Goal: Transaction & Acquisition: Purchase product/service

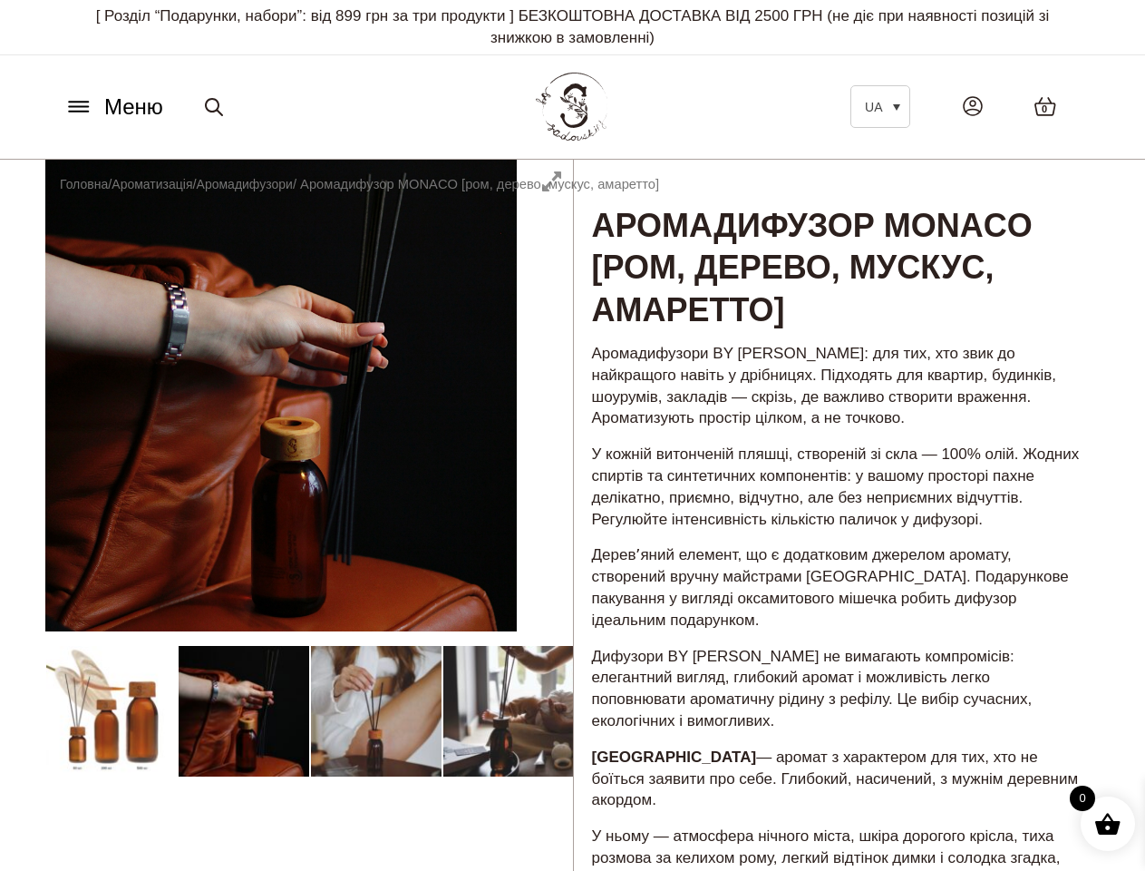
click at [573, 435] on div "Аромадифузор MONACO [ром, дерево, мускус, амаретто] 499,00 ₴ – 2599,00 ₴ Аромад…" at bounding box center [837, 878] width 528 height 1437
click at [113, 107] on span "Меню" at bounding box center [133, 107] width 59 height 33
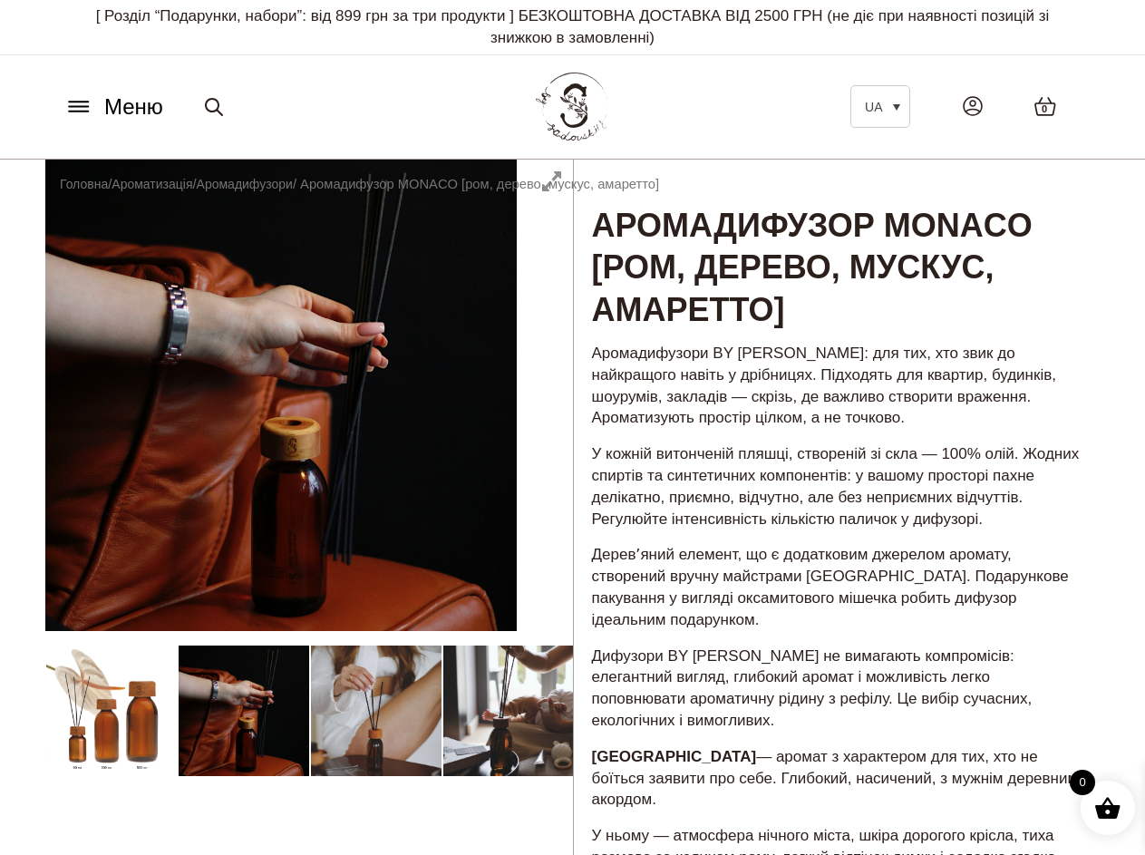
click at [214, 107] on icon at bounding box center [214, 107] width 22 height 22
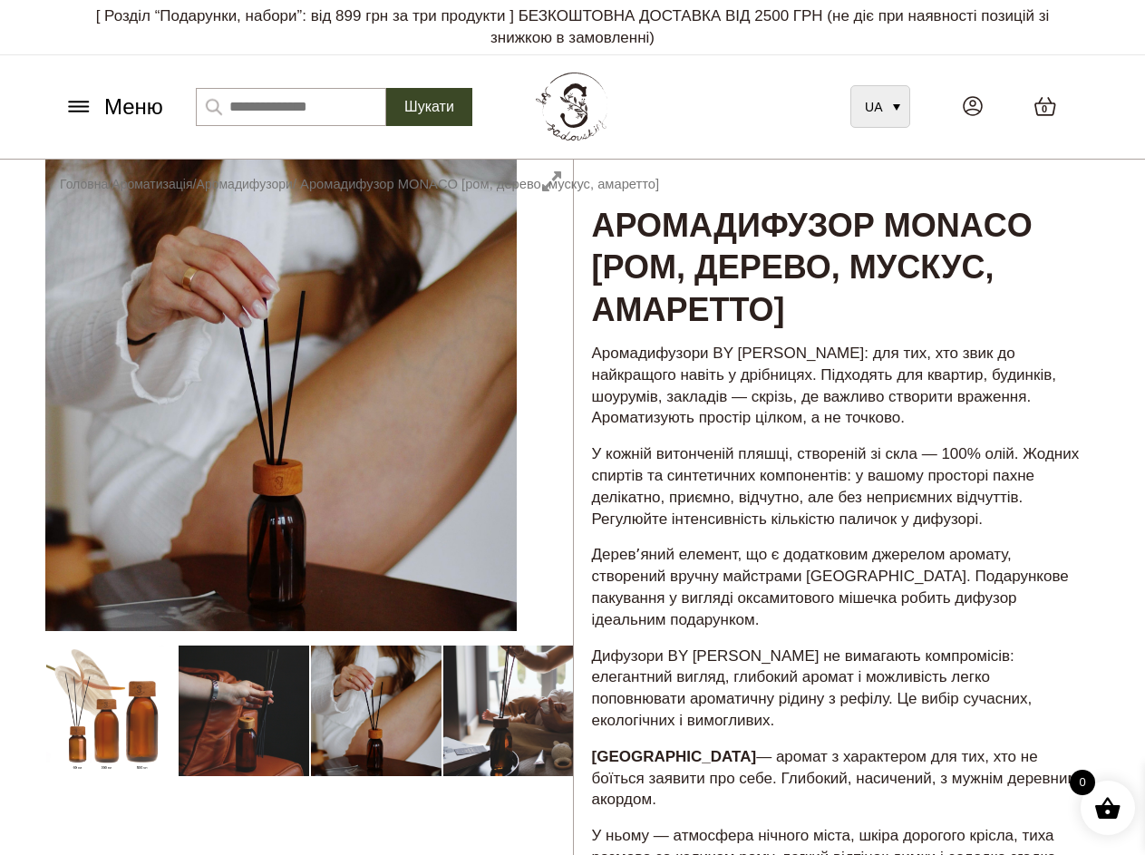
click at [881, 106] on span "UA" at bounding box center [873, 107] width 17 height 15
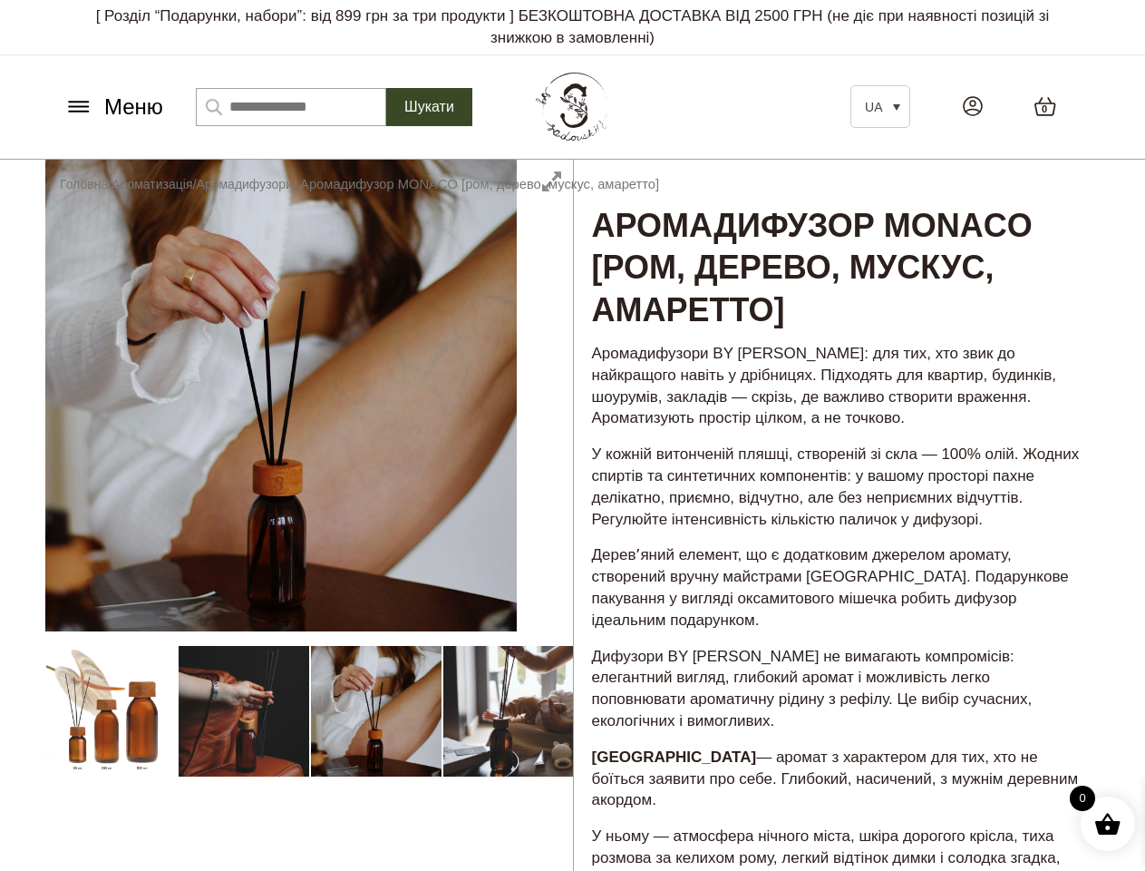
click at [45, 387] on div at bounding box center [309, 878] width 528 height 1437
click at [309, 395] on div at bounding box center [309, 878] width 528 height 1437
click at [309, 711] on div at bounding box center [309, 878] width 528 height 1437
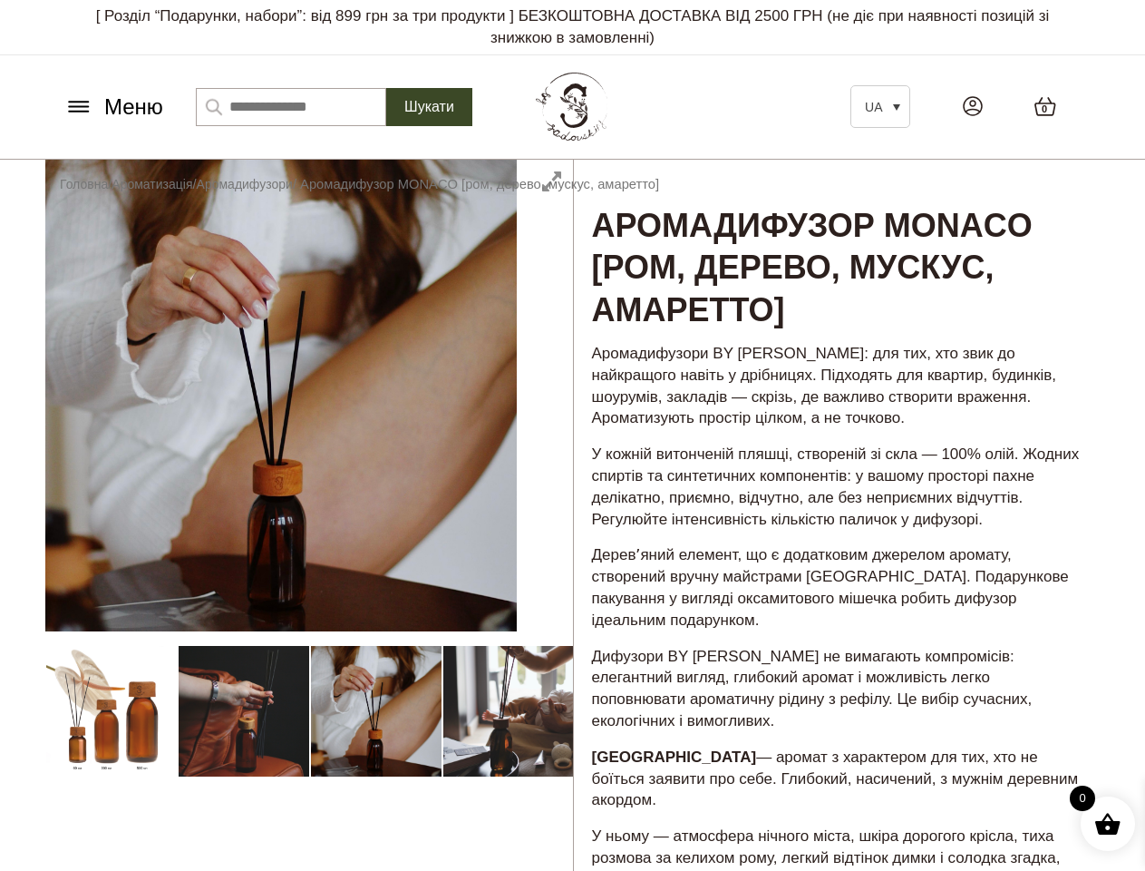
click at [112, 711] on div at bounding box center [309, 878] width 528 height 1437
